Goal: Check status: Check status

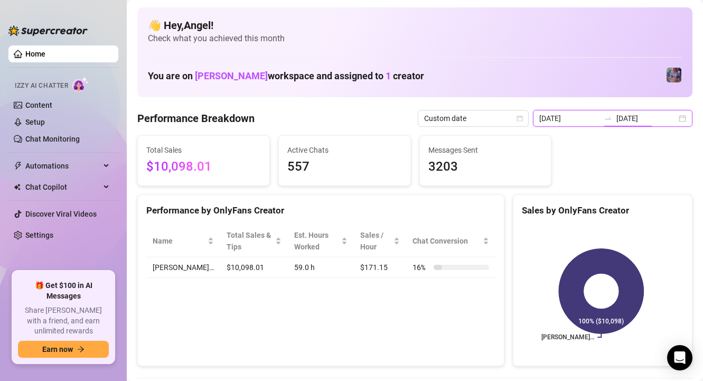
click at [628, 117] on input "[DATE]" at bounding box center [646, 118] width 60 height 12
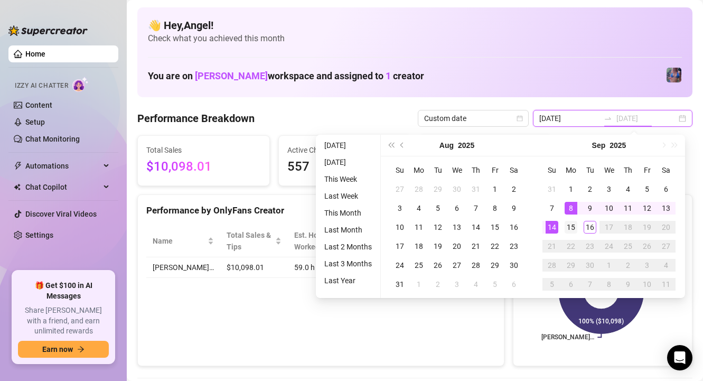
type input "[DATE]"
click at [565, 225] on div "15" at bounding box center [570, 227] width 13 height 13
type input "[DATE]"
click at [590, 226] on div "16" at bounding box center [589, 227] width 13 height 13
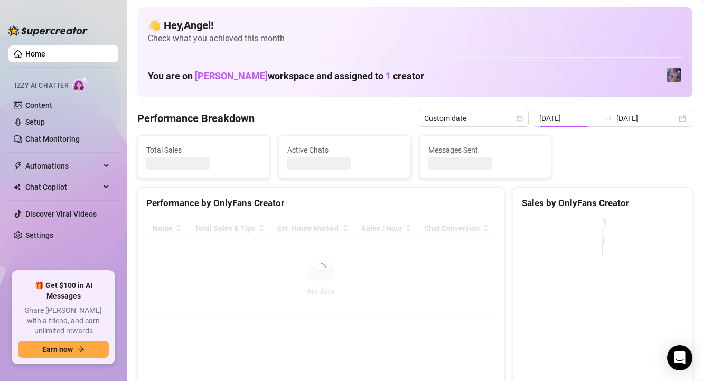
type input "2025-09-15"
type input "2025-09-16"
type input "2025-09-15"
type input "2025-09-16"
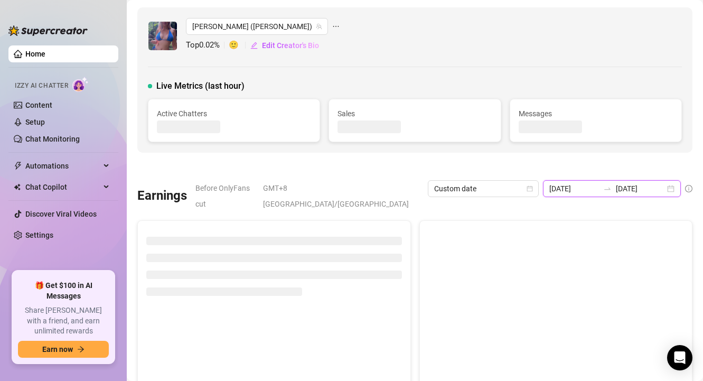
click at [566, 191] on input "2025-09-15" at bounding box center [573, 189] width 49 height 12
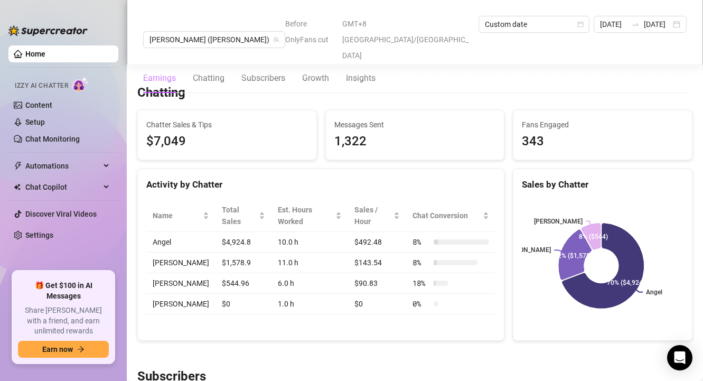
scroll to position [340, 0]
drag, startPoint x: 210, startPoint y: 269, endPoint x: 234, endPoint y: 271, distance: 24.9
click at [234, 272] on td "$544.96" at bounding box center [243, 282] width 56 height 21
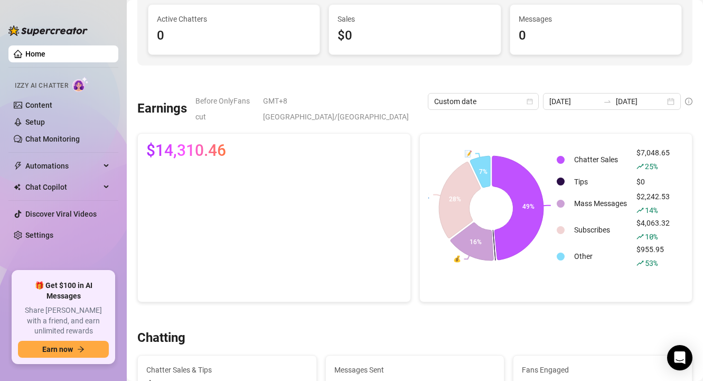
scroll to position [68, 0]
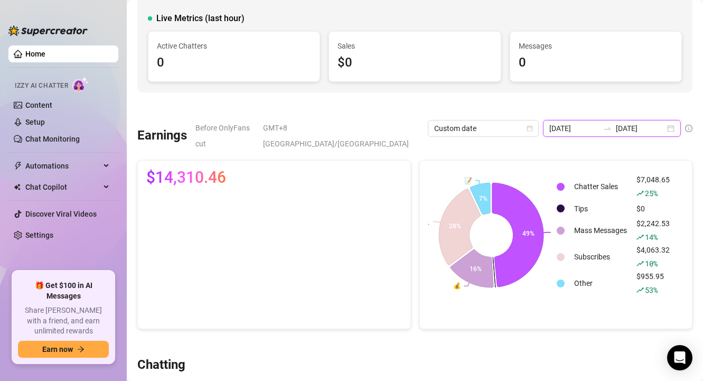
click at [551, 128] on input "2025-09-15" at bounding box center [573, 128] width 49 height 12
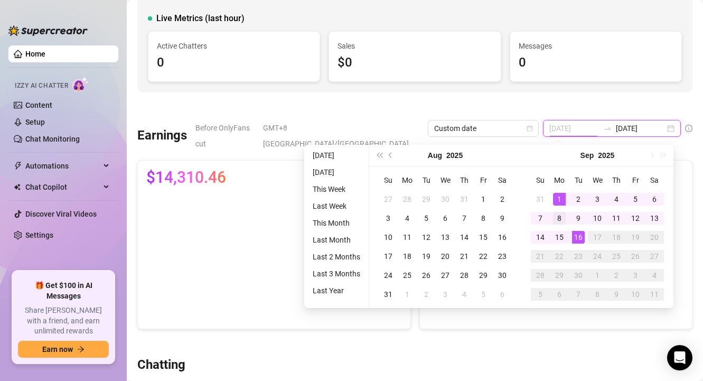
type input "2025-09-08"
drag, startPoint x: 561, startPoint y: 214, endPoint x: 545, endPoint y: 225, distance: 19.3
click at [561, 214] on div "8" at bounding box center [559, 218] width 13 height 13
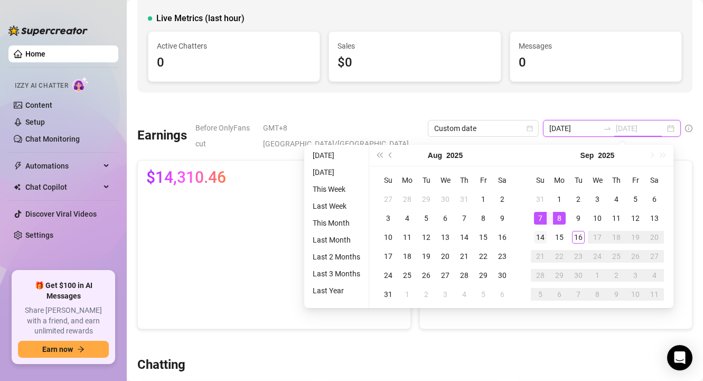
type input "2025-09-14"
click at [539, 233] on div "14" at bounding box center [540, 237] width 13 height 13
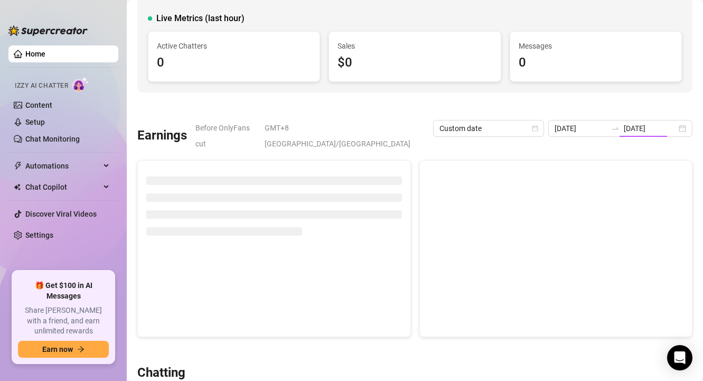
type input "2025-09-08"
type input "2025-09-14"
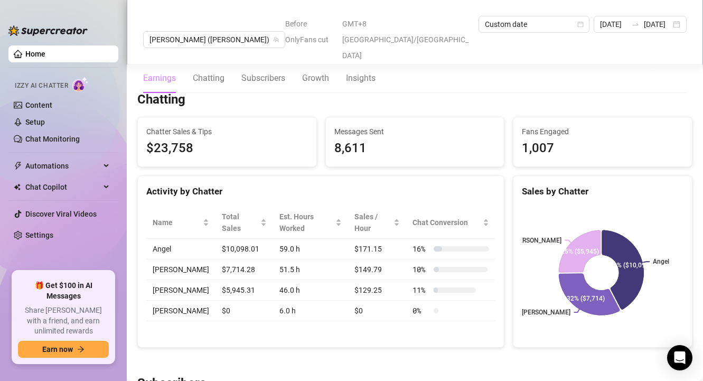
scroll to position [334, 0]
